Goal: Information Seeking & Learning: Learn about a topic

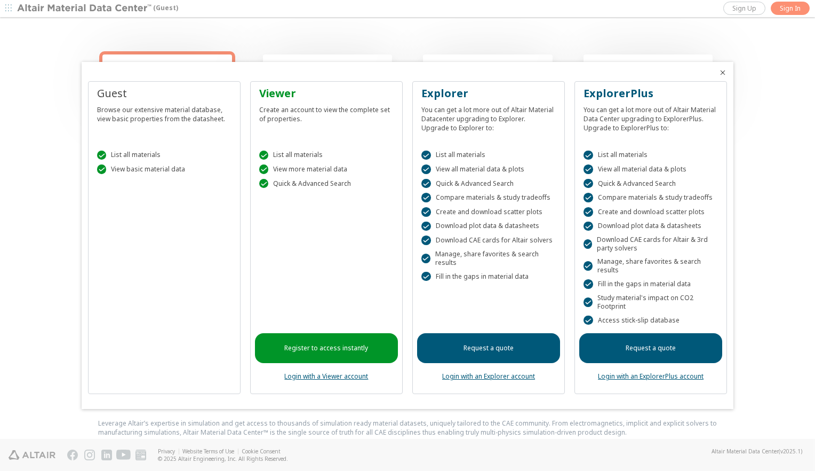
click at [794, 5] on div at bounding box center [407, 235] width 815 height 471
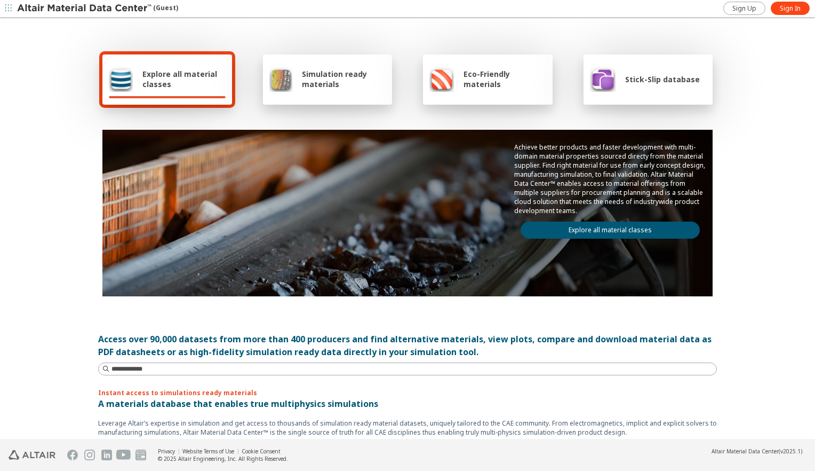
click at [794, 5] on span "Sign In" at bounding box center [790, 8] width 21 height 9
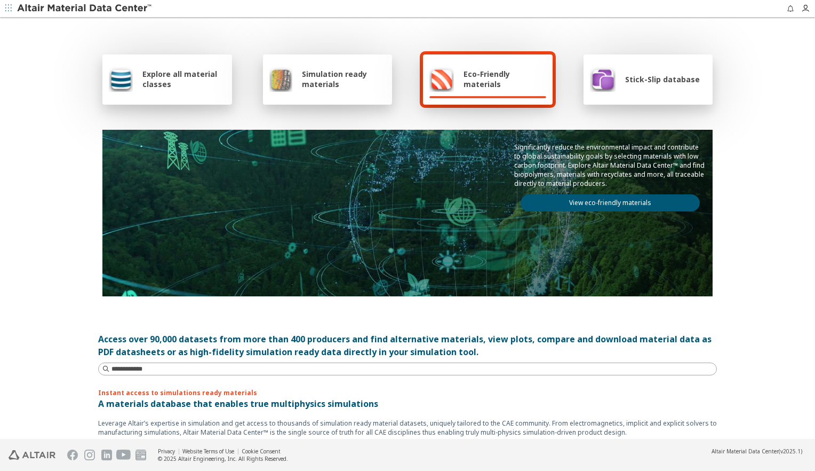
click at [8, 6] on icon "button" at bounding box center [8, 8] width 6 height 6
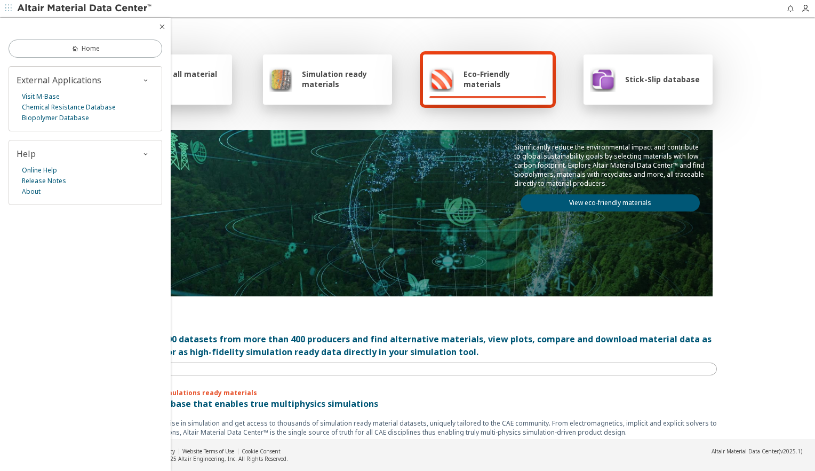
click at [150, 82] on span "button" at bounding box center [145, 80] width 13 height 12
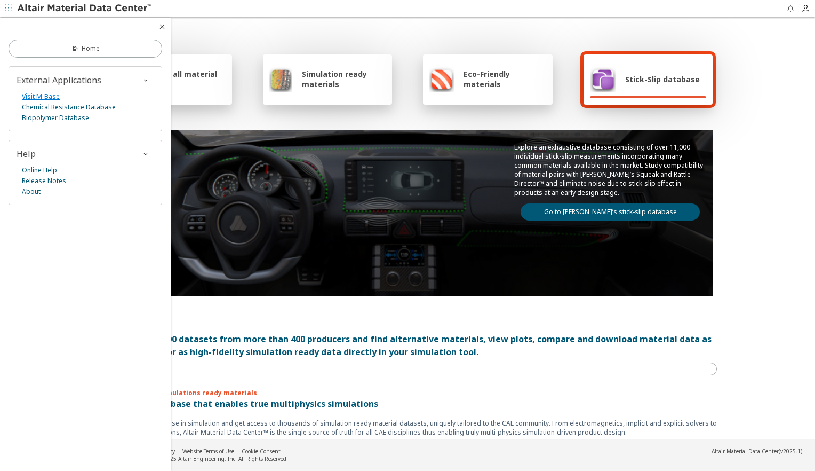
click at [38, 93] on link "Visit M-Base" at bounding box center [41, 96] width 38 height 11
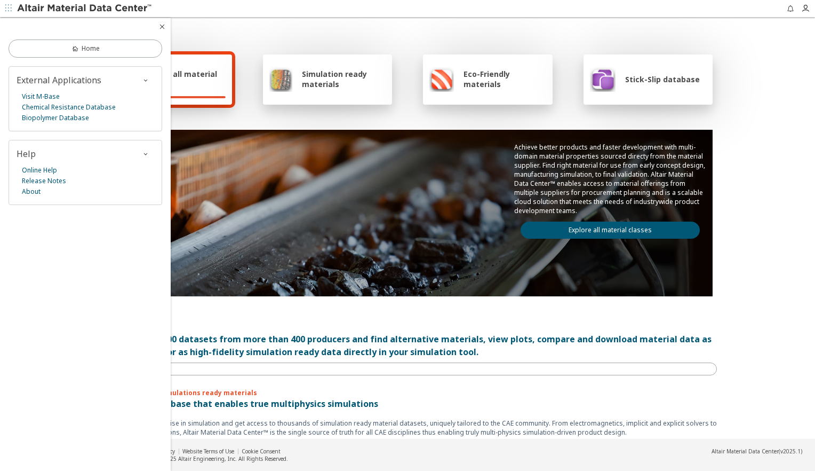
click at [163, 29] on icon "button" at bounding box center [162, 26] width 9 height 9
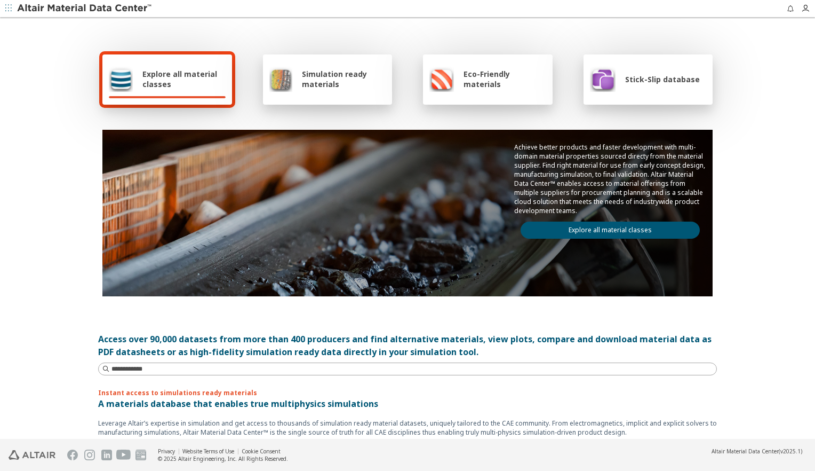
click at [173, 75] on span "Explore all material classes" at bounding box center [183, 79] width 83 height 20
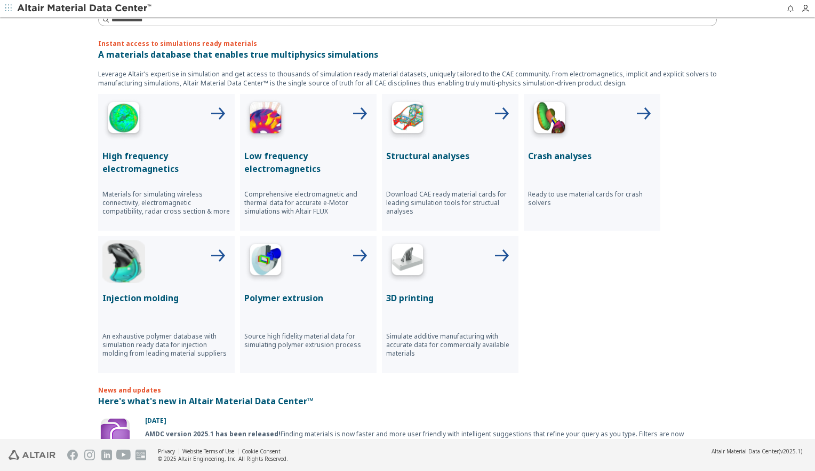
scroll to position [260, 0]
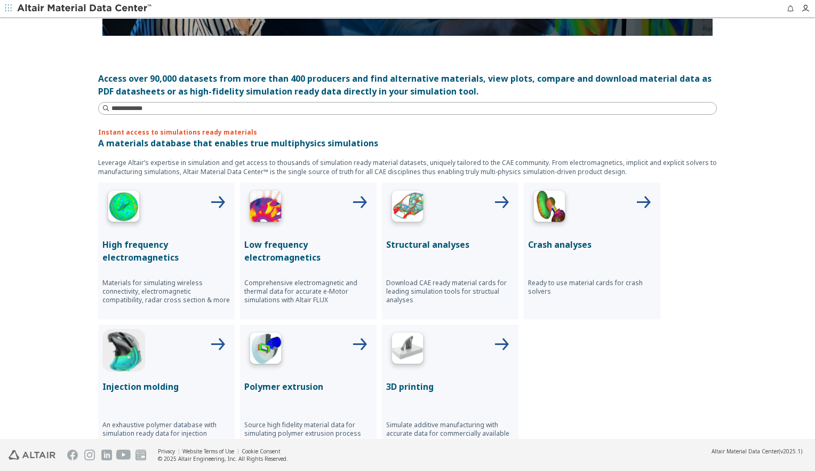
click at [501, 197] on icon at bounding box center [502, 203] width 26 height 26
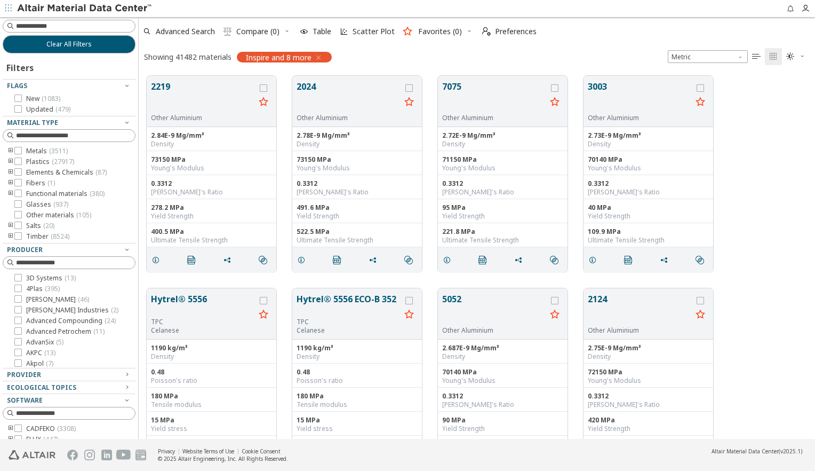
scroll to position [363, 668]
click at [73, 137] on input at bounding box center [70, 136] width 131 height 12
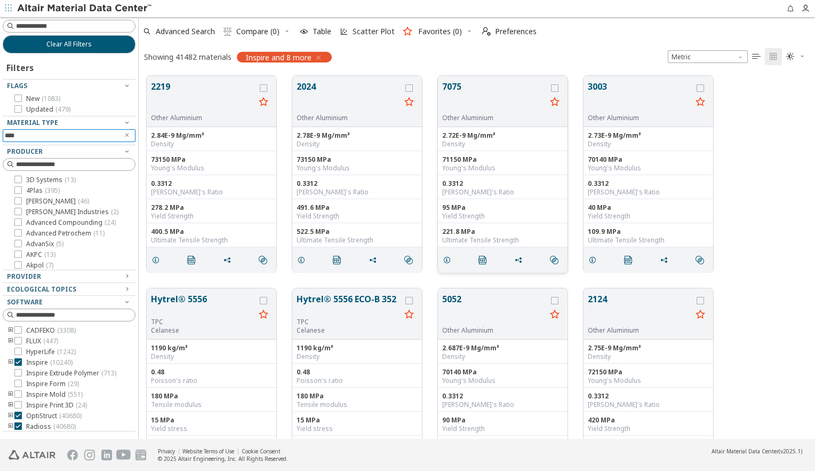
type input "****"
click at [496, 106] on button "7075" at bounding box center [494, 97] width 104 height 34
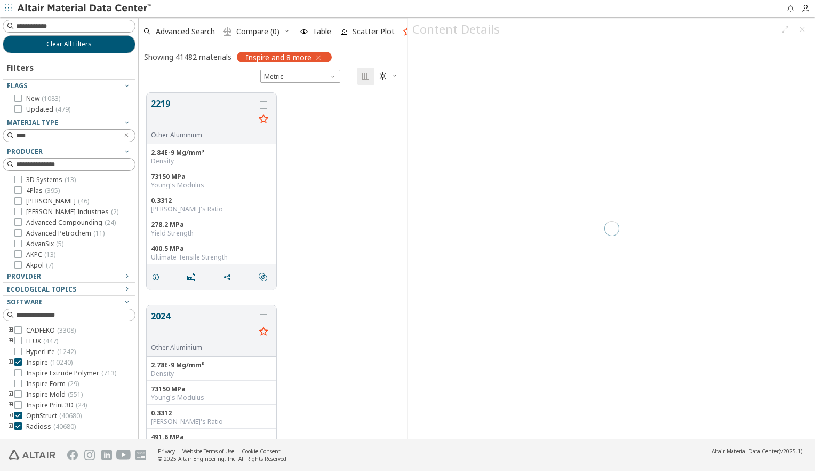
scroll to position [346, 260]
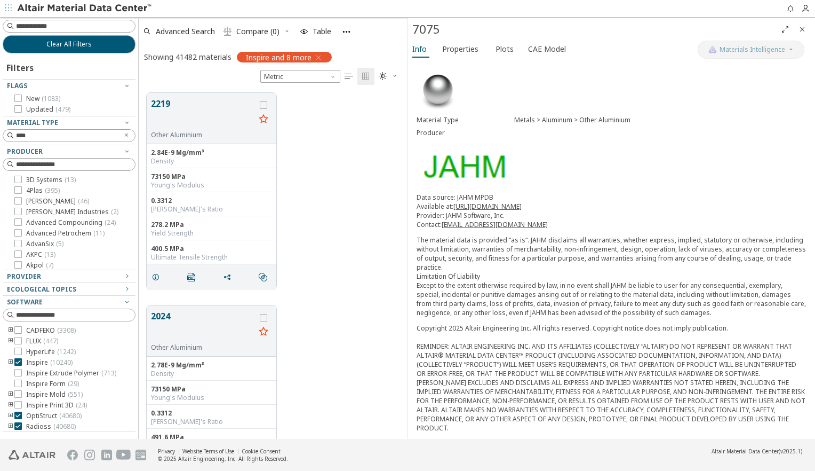
scroll to position [286, 0]
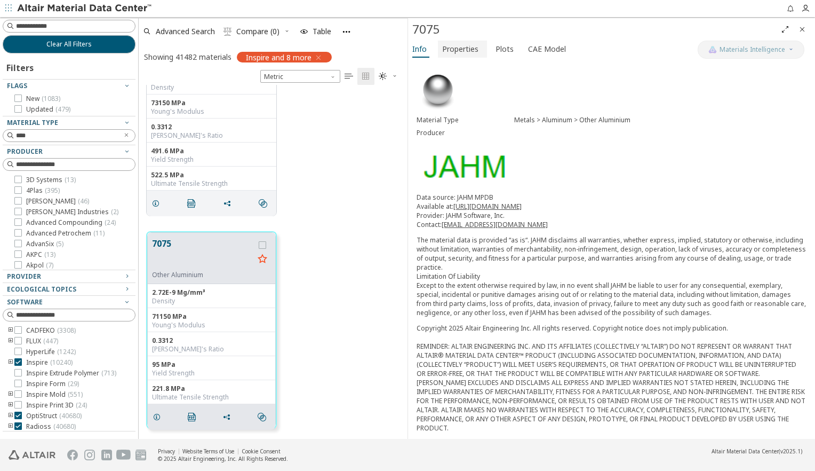
click at [469, 50] on span "Properties" at bounding box center [460, 49] width 36 height 17
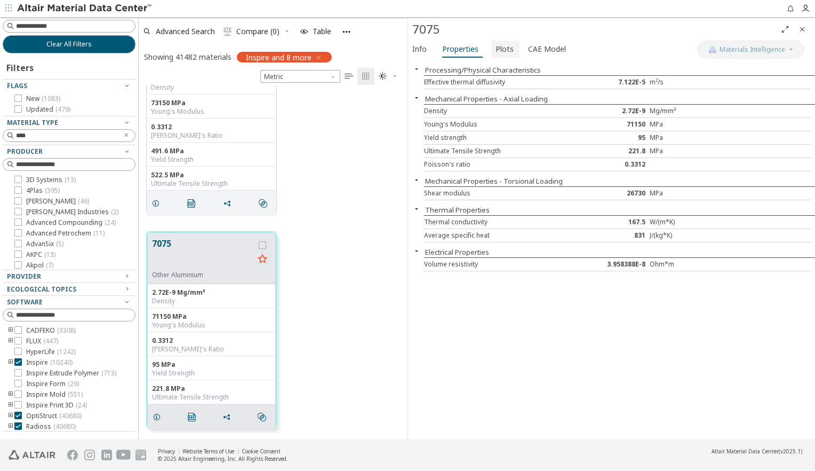
click at [500, 46] on span "Plots" at bounding box center [505, 49] width 18 height 17
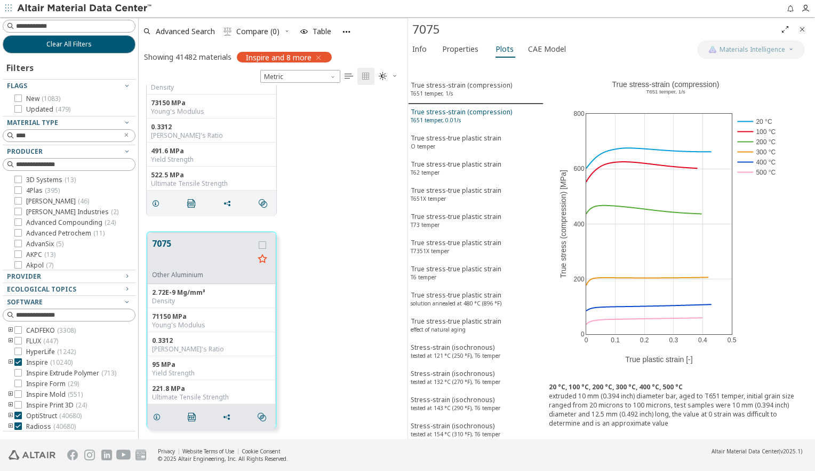
click at [435, 111] on div "True stress-strain (compression) T651 temper, 0.01/s" at bounding box center [461, 117] width 101 height 20
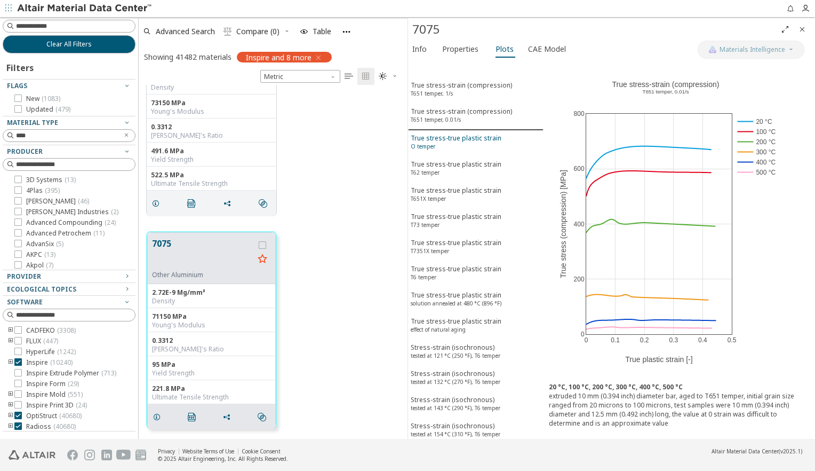
click at [450, 140] on div "True stress-true plastic strain O temper" at bounding box center [456, 143] width 91 height 20
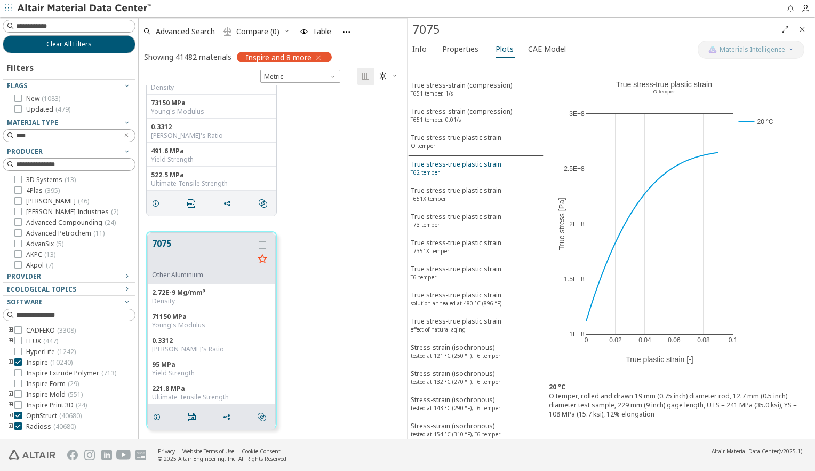
click at [450, 166] on div "True stress-true plastic strain T62 temper" at bounding box center [456, 170] width 91 height 20
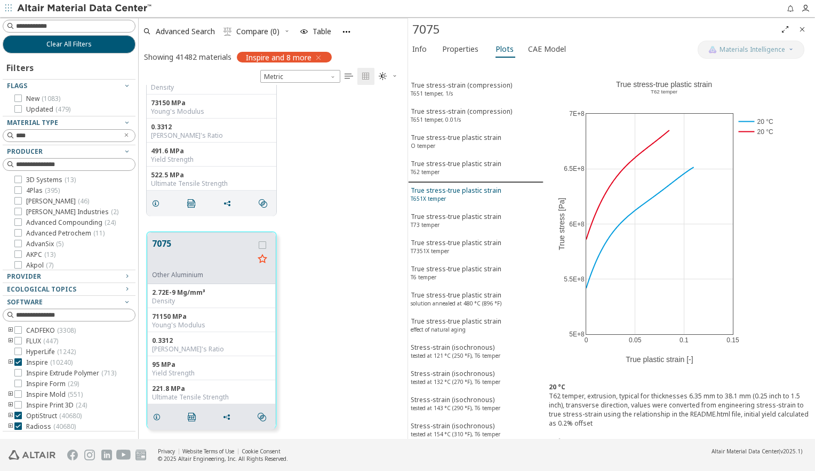
click at [452, 186] on div "True stress-true plastic strain T651X temper" at bounding box center [456, 196] width 91 height 20
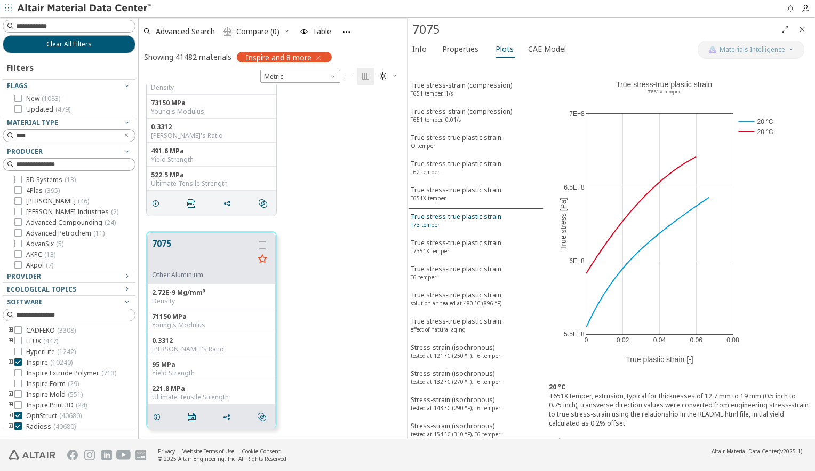
click at [451, 209] on button "True stress-true plastic strain T73 temper" at bounding box center [475, 222] width 135 height 26
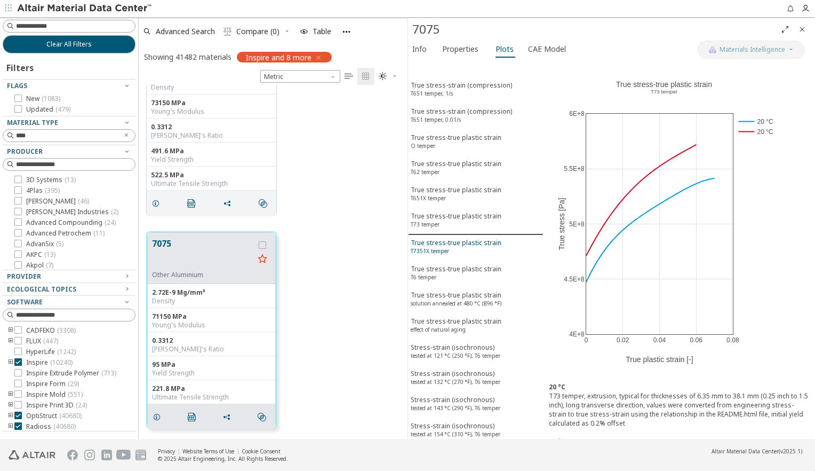
click at [452, 238] on div "True stress-true plastic strain T7351X temper" at bounding box center [456, 248] width 91 height 20
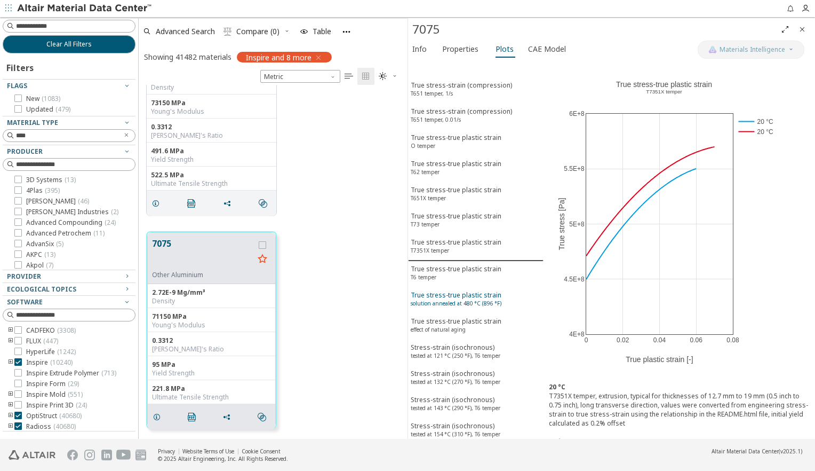
click at [448, 287] on button "True stress-true plastic strain solution annealed at 480 °C (896 °F)" at bounding box center [475, 300] width 135 height 26
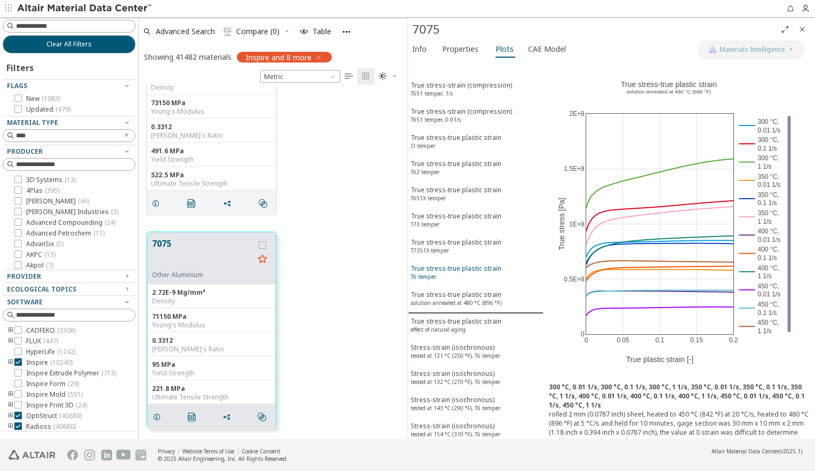
click at [445, 264] on div "True stress-true plastic strain T6 temper" at bounding box center [456, 274] width 91 height 20
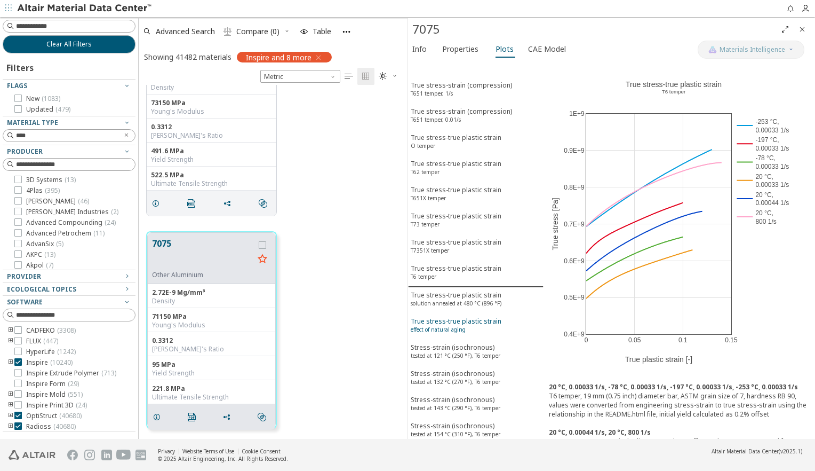
click at [440, 325] on sup "effect of natural aging" at bounding box center [438, 328] width 55 height 7
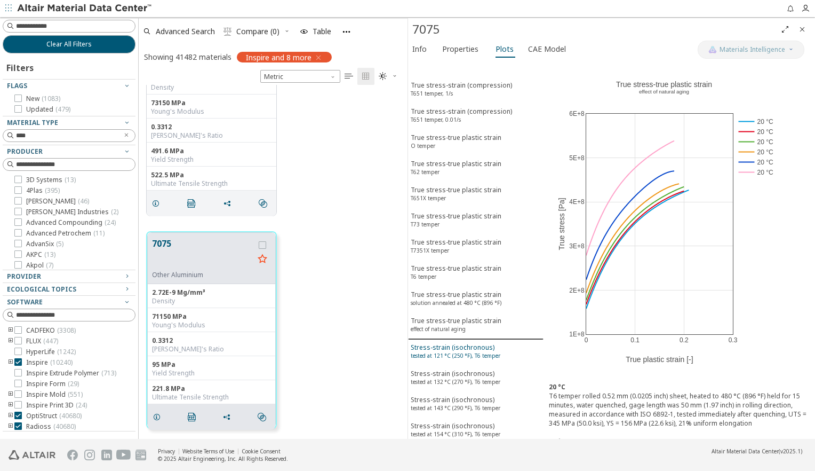
click at [441, 352] on sup "tested at 121 °C (250 °F), T6 temper" at bounding box center [456, 355] width 90 height 7
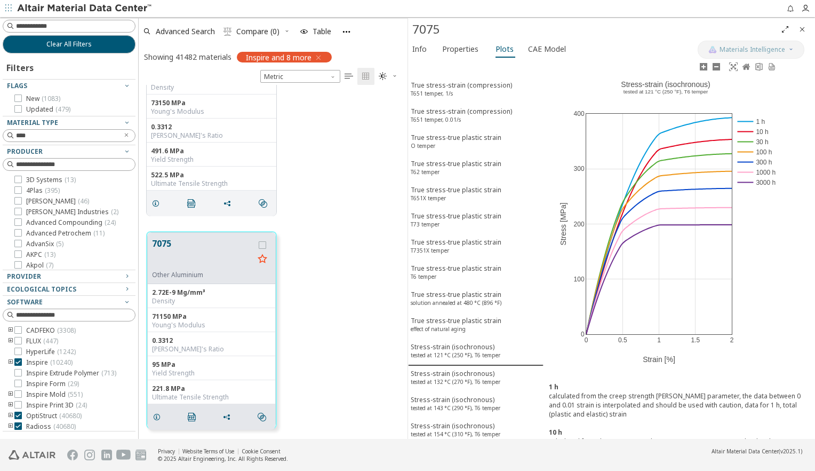
click at [753, 121] on rect at bounding box center [757, 121] width 44 height 10
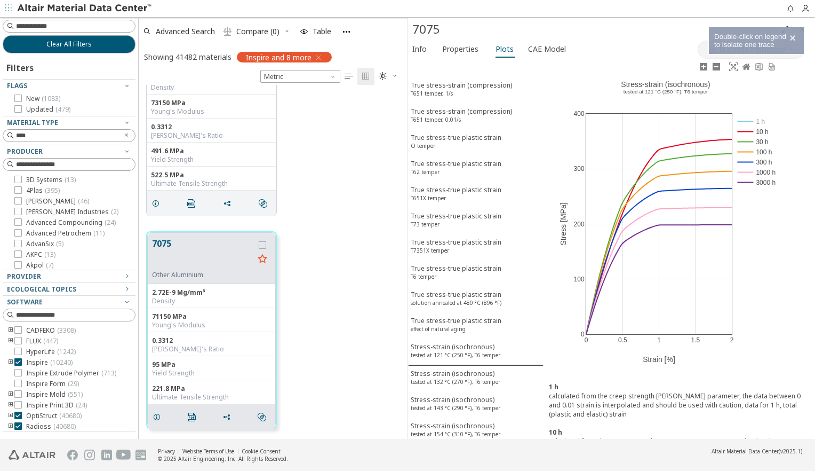
click at [752, 120] on rect at bounding box center [757, 121] width 44 height 10
click at [747, 131] on rect at bounding box center [757, 131] width 44 height 10
click at [746, 140] on rect at bounding box center [757, 142] width 44 height 10
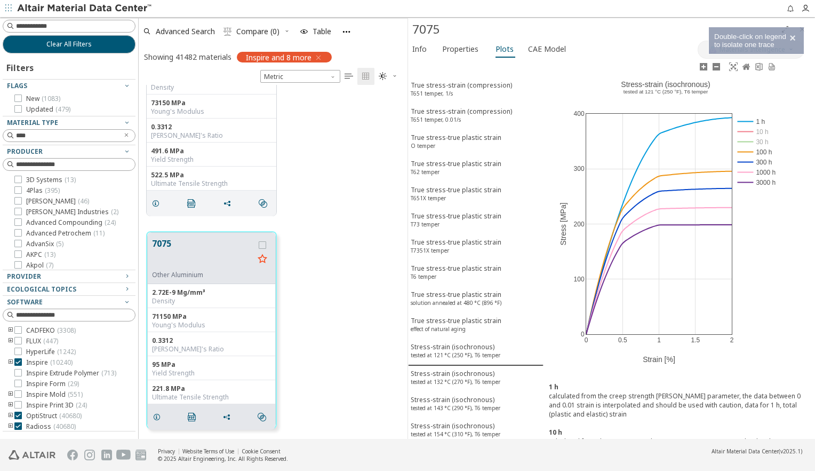
click at [745, 153] on rect at bounding box center [757, 152] width 44 height 10
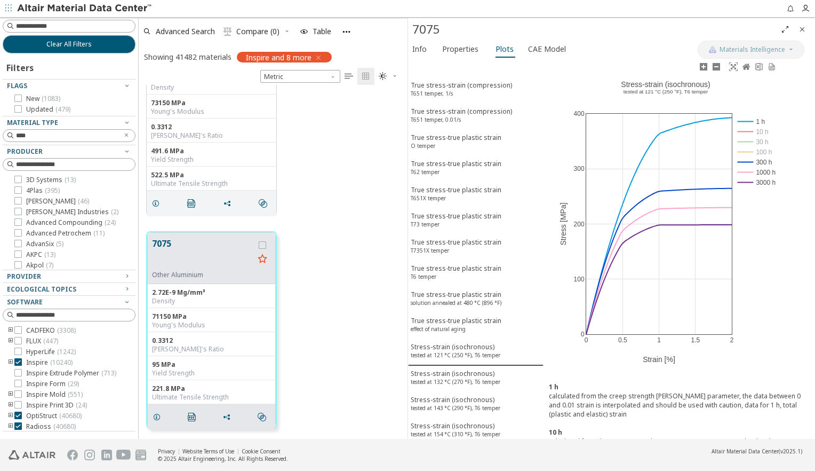
click at [747, 162] on rect at bounding box center [757, 162] width 44 height 10
click at [745, 182] on rect at bounding box center [757, 182] width 44 height 10
click at [747, 170] on rect at bounding box center [757, 172] width 44 height 10
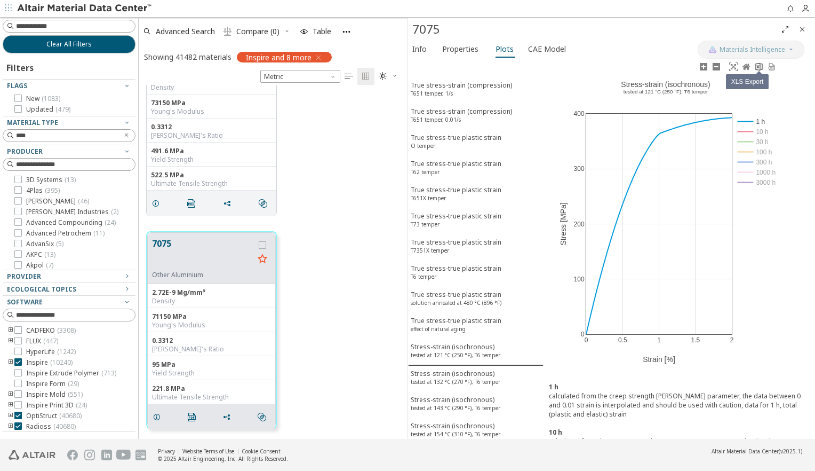
click at [758, 65] on icon at bounding box center [759, 66] width 9 height 9
